Goal: Task Accomplishment & Management: Use online tool/utility

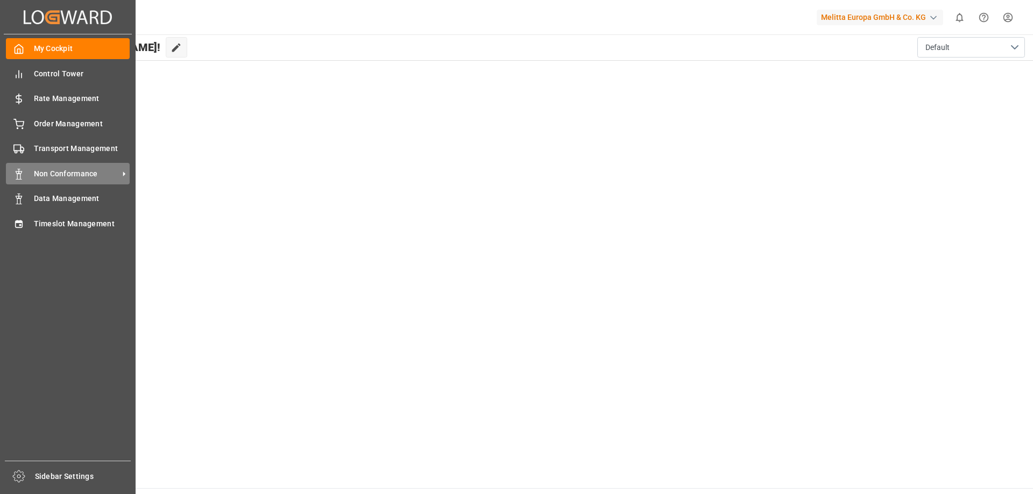
click at [89, 178] on span "Non Conformance" at bounding box center [76, 173] width 85 height 11
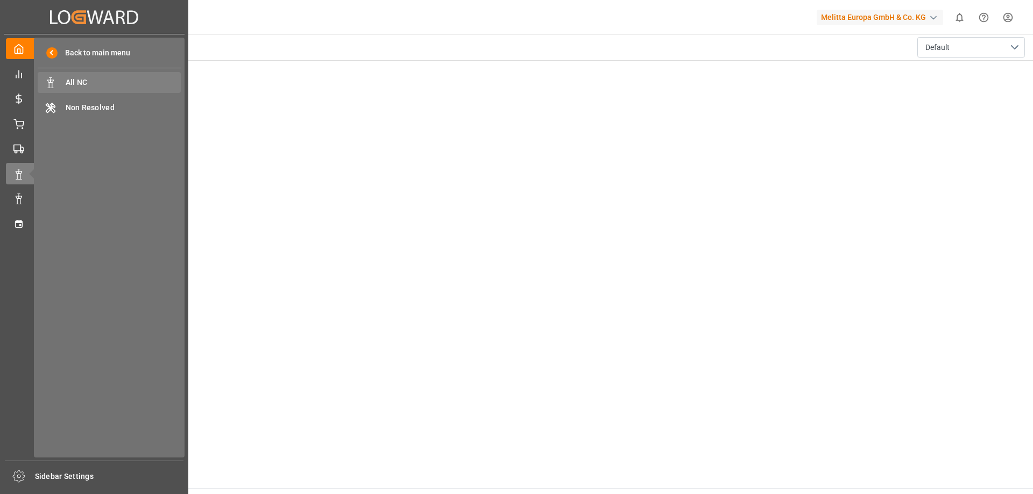
click at [129, 87] on span "All NC" at bounding box center [124, 82] width 116 height 11
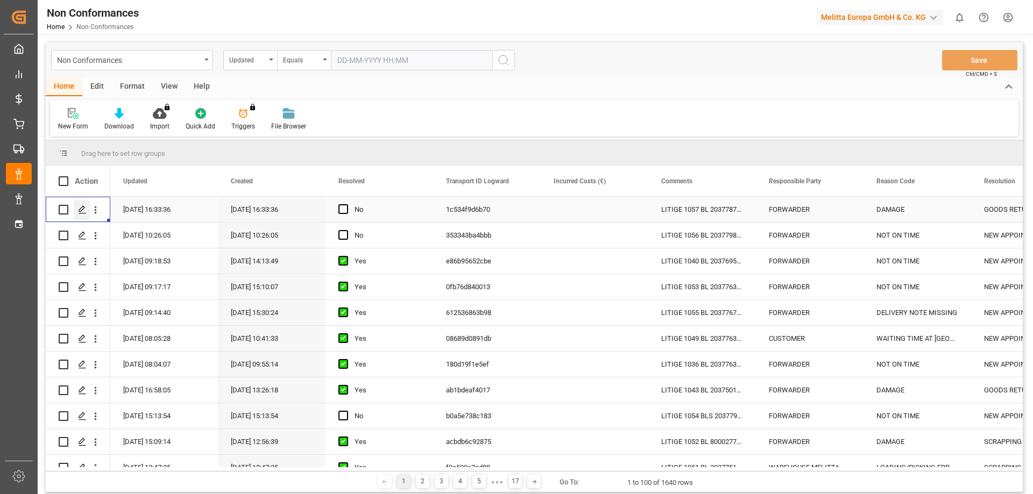
click at [80, 209] on polygon "Press SPACE to select this row." at bounding box center [81, 209] width 5 height 5
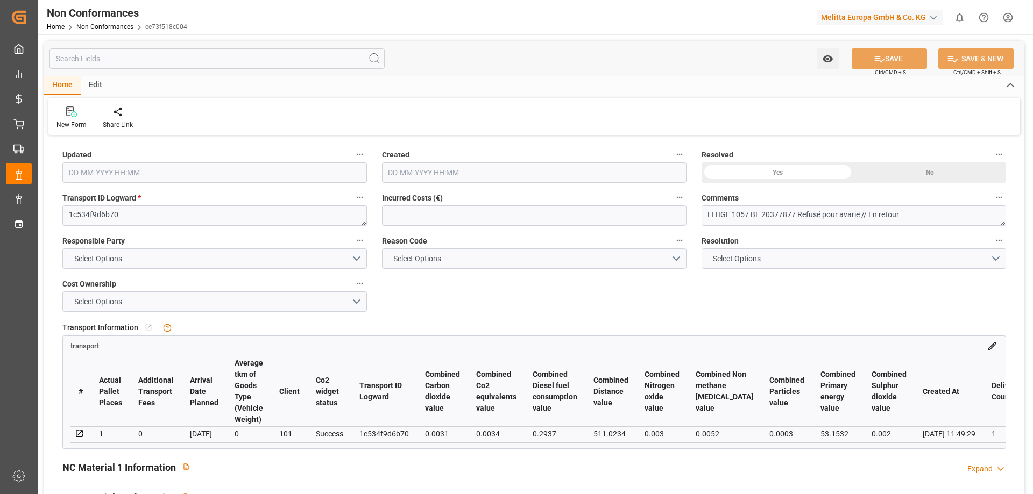
type input "[DATE] 14:33"
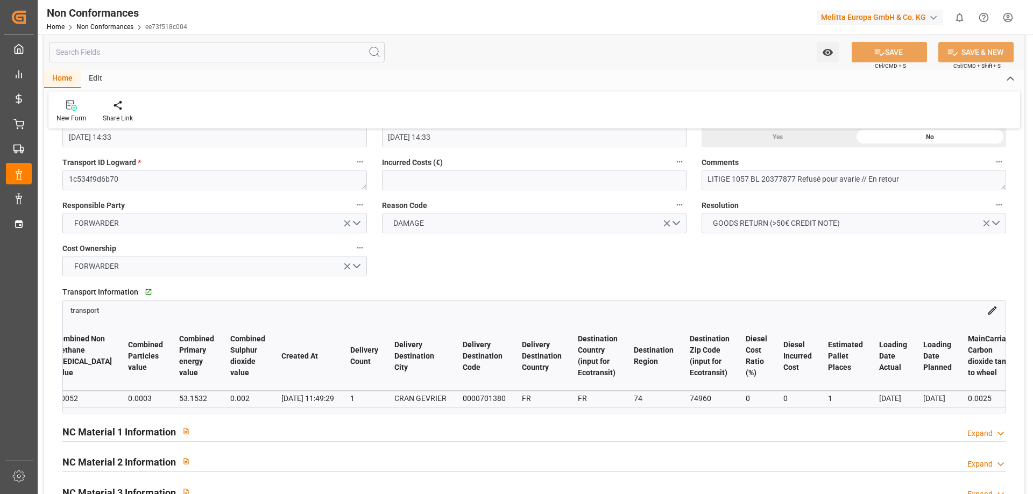
scroll to position [54, 0]
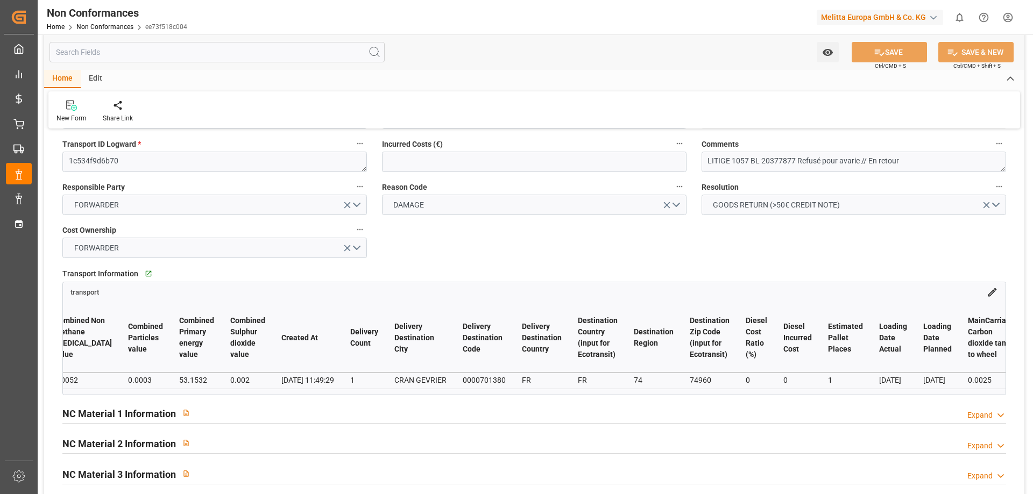
drag, startPoint x: 214, startPoint y: 393, endPoint x: 339, endPoint y: 395, distance: 125.4
click at [339, 395] on div "# Actual Pallet Places Additional Transport Fees Arrival Date Planned Average t…" at bounding box center [534, 346] width 943 height 97
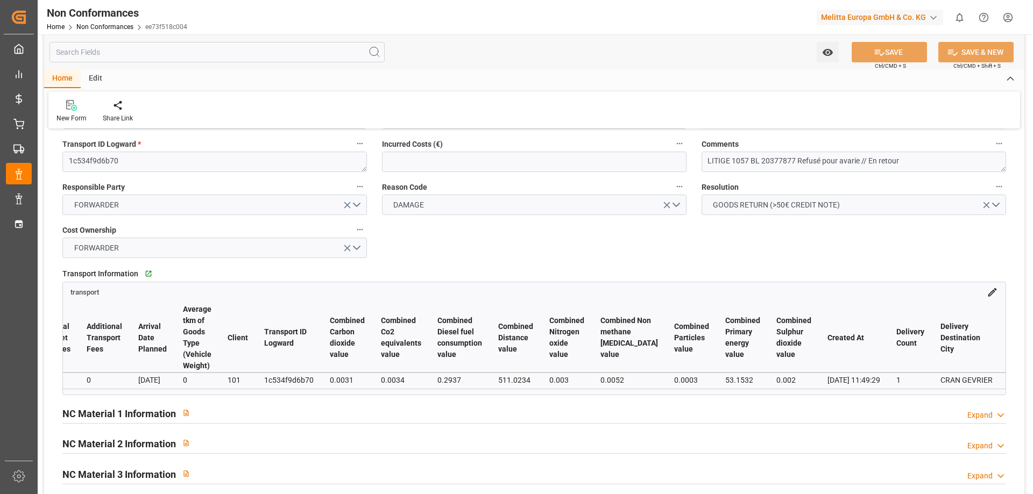
scroll to position [0, 0]
